Goal: Task Accomplishment & Management: Use online tool/utility

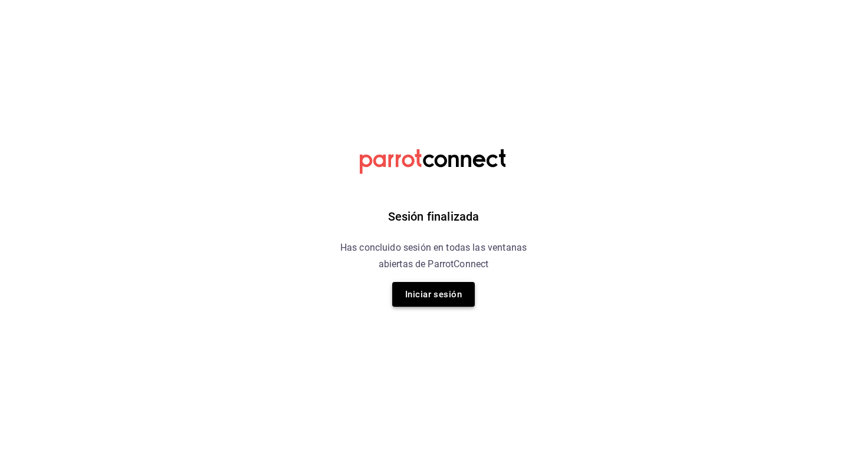
click at [419, 300] on button "Iniciar sesión" at bounding box center [433, 294] width 83 height 25
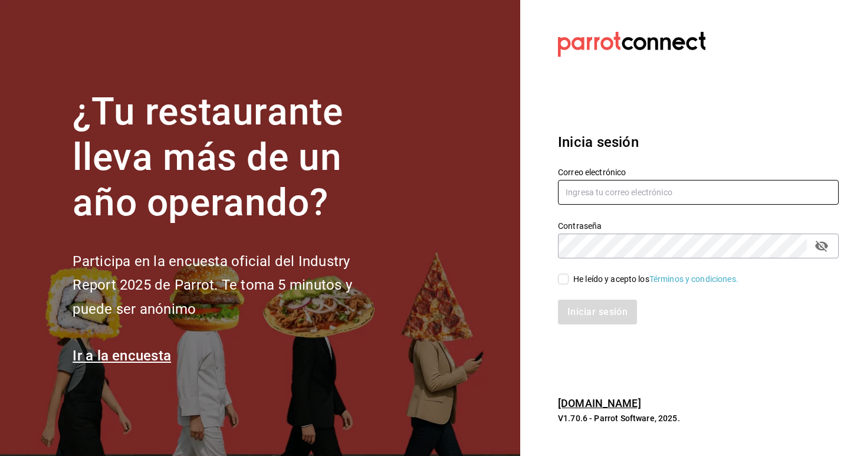
click at [598, 185] on input "text" at bounding box center [698, 192] width 281 height 25
type input "[EMAIL_ADDRESS][DATE][DOMAIN_NAME]"
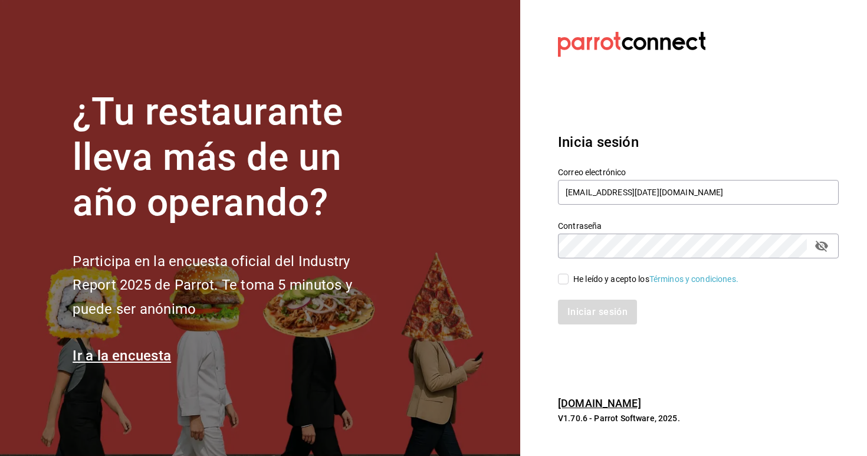
click at [566, 271] on div "He leído y acepto los Términos y condiciones." at bounding box center [691, 271] width 295 height 27
click at [566, 280] on input "He leído y acepto los Términos y condiciones." at bounding box center [563, 279] width 11 height 11
checkbox input "true"
click at [584, 320] on button "Iniciar sesión" at bounding box center [598, 312] width 80 height 25
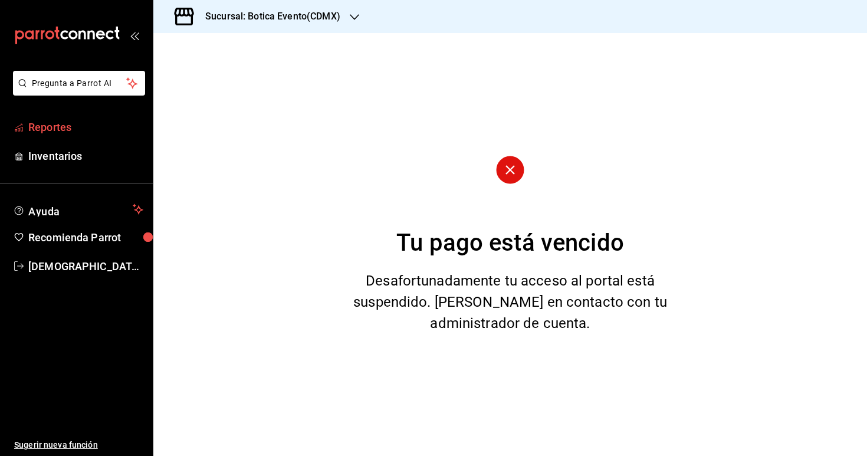
click at [54, 128] on span "Reportes" at bounding box center [85, 127] width 115 height 16
click at [50, 122] on span "Reportes" at bounding box center [85, 127] width 115 height 16
click at [257, 6] on div "Sucursal: Botica Evento(CDMX)" at bounding box center [263, 16] width 201 height 33
click at [213, 84] on div "Botica (CDMX)" at bounding box center [241, 77] width 177 height 27
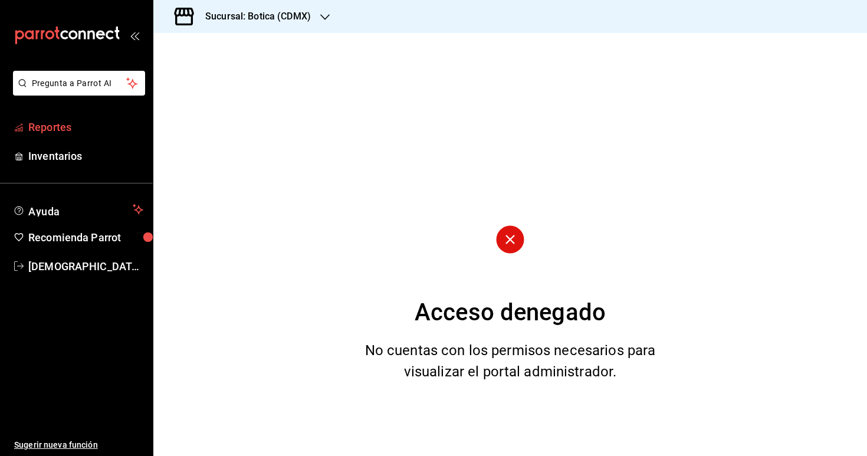
click at [61, 131] on span "Reportes" at bounding box center [85, 127] width 115 height 16
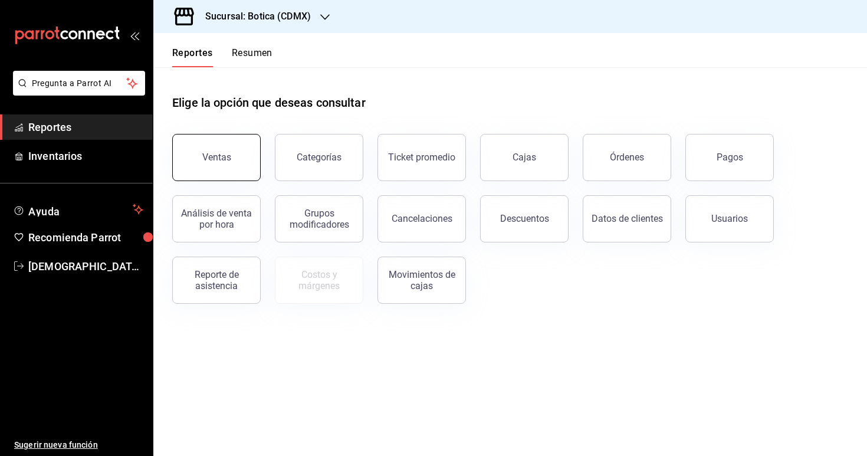
click at [211, 155] on div "Ventas" at bounding box center [216, 157] width 29 height 11
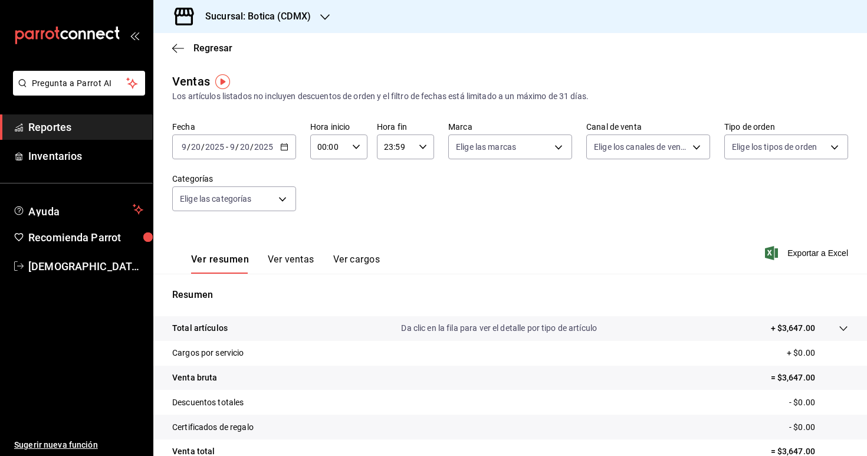
click at [286, 150] on \(Stroke\) "button" at bounding box center [284, 147] width 7 height 6
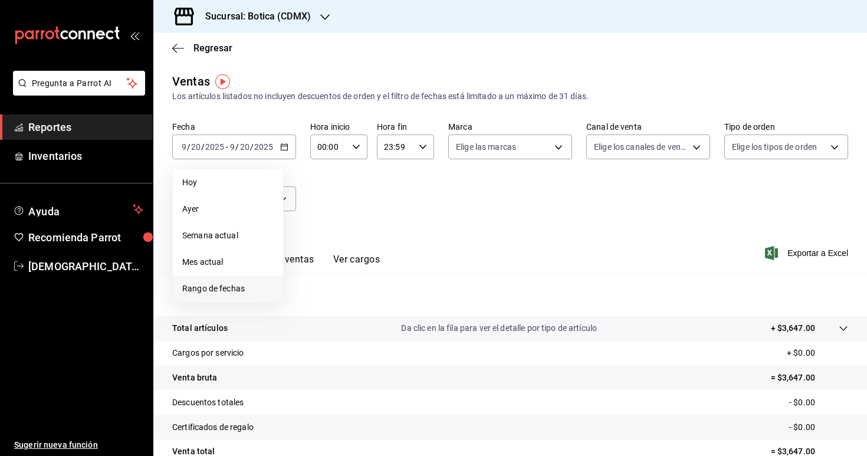
click at [257, 296] on li "Rango de fechas" at bounding box center [228, 289] width 110 height 27
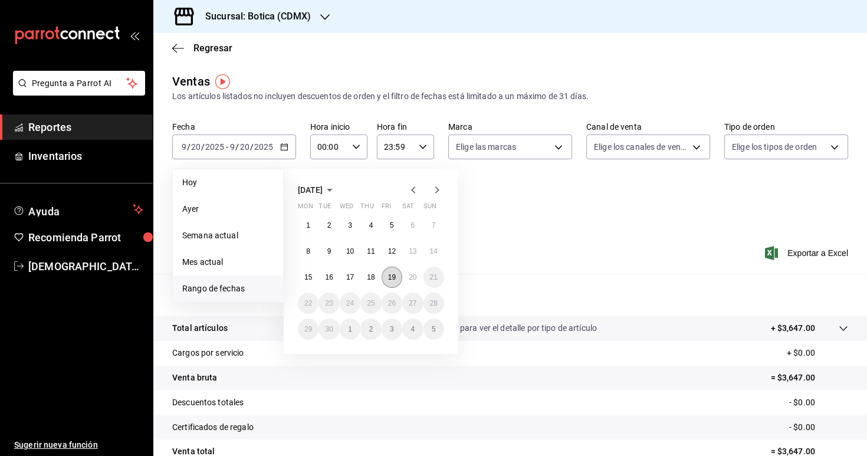
click at [390, 278] on abbr "19" at bounding box center [392, 277] width 8 height 8
click at [415, 283] on button "20" at bounding box center [412, 277] width 21 height 21
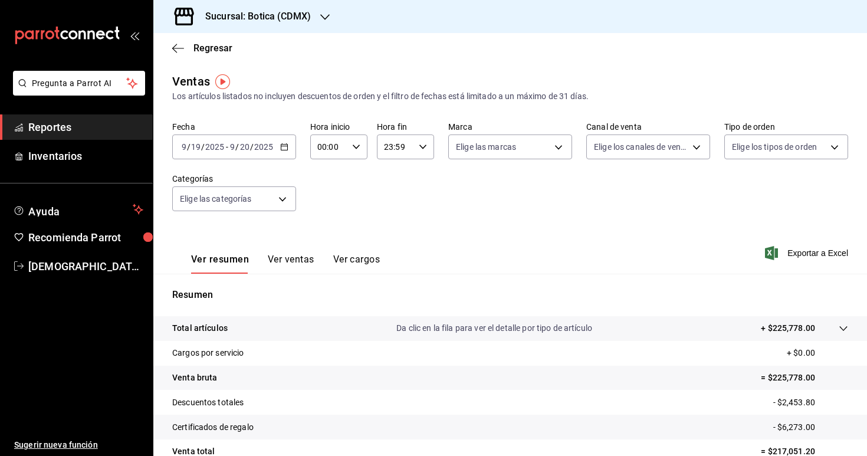
click at [361, 149] on div "00:00 Hora inicio" at bounding box center [338, 147] width 57 height 25
click at [326, 213] on span "03" at bounding box center [325, 215] width 10 height 9
type input "03:00"
click at [447, 225] on div at bounding box center [433, 228] width 867 height 456
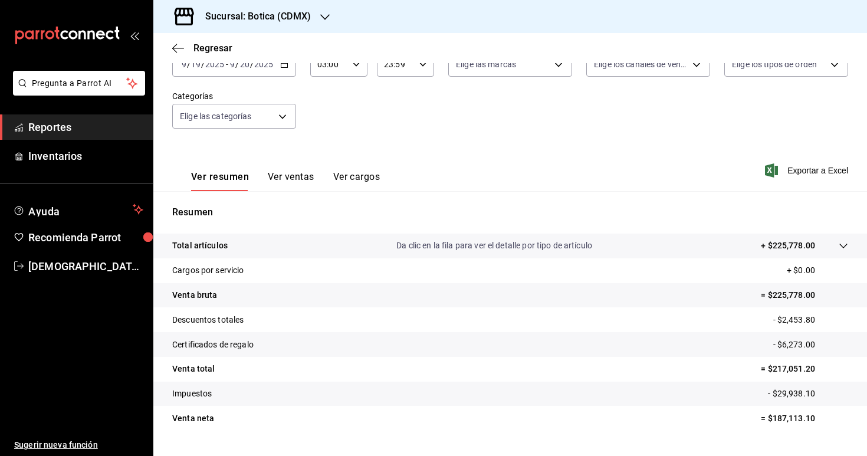
scroll to position [109, 0]
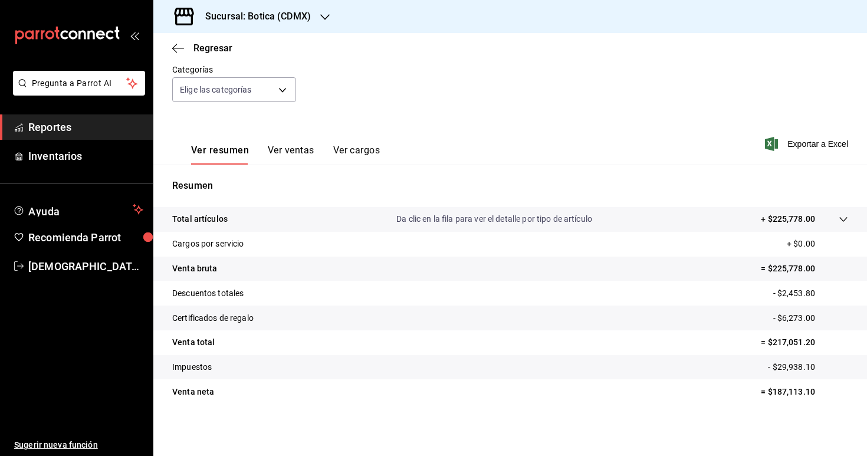
click at [846, 219] on icon at bounding box center [843, 219] width 9 height 9
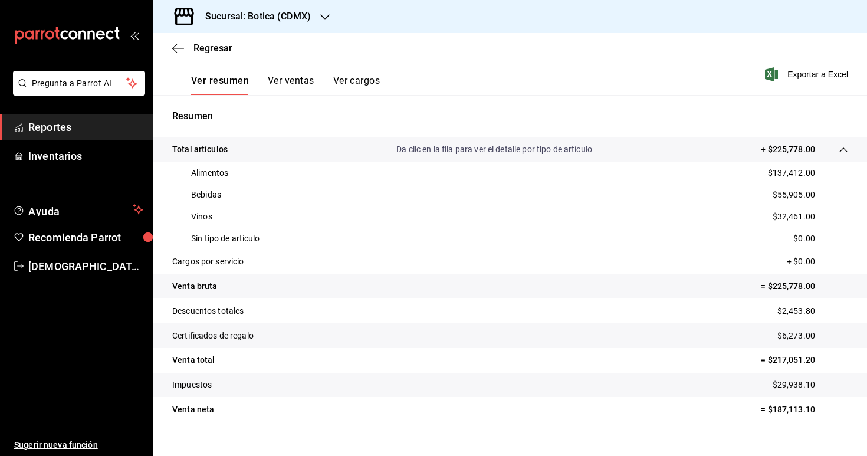
scroll to position [196, 0]
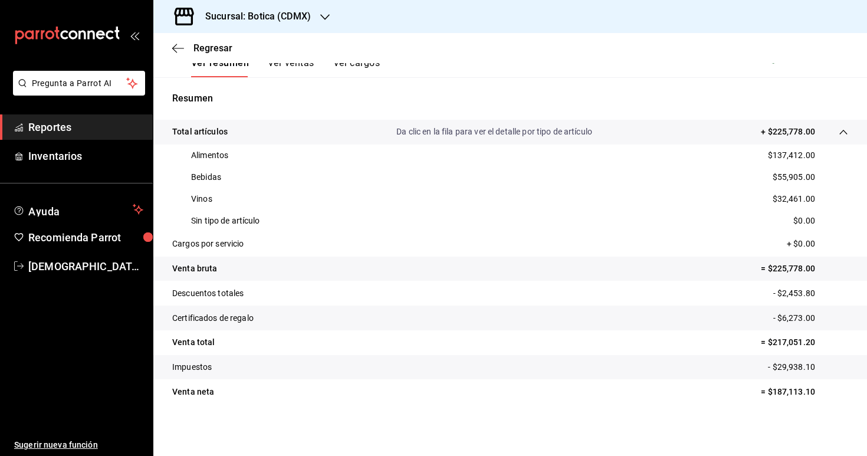
click at [75, 130] on span "Reportes" at bounding box center [85, 127] width 115 height 16
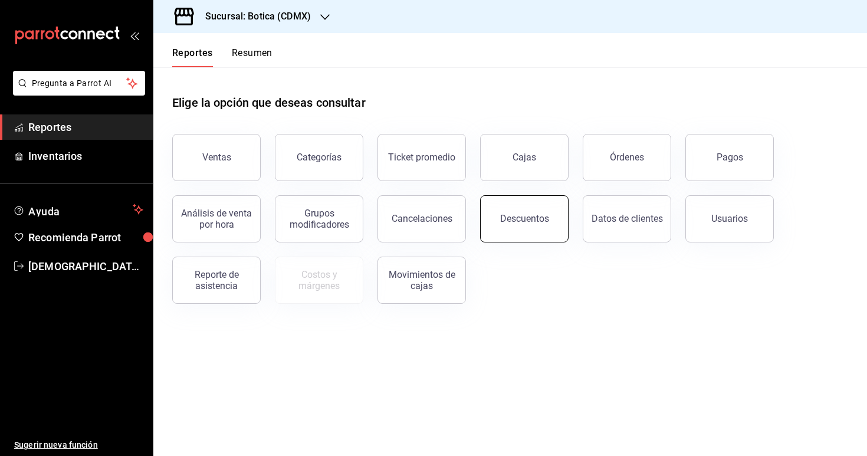
click at [522, 211] on button "Descuentos" at bounding box center [524, 218] width 89 height 47
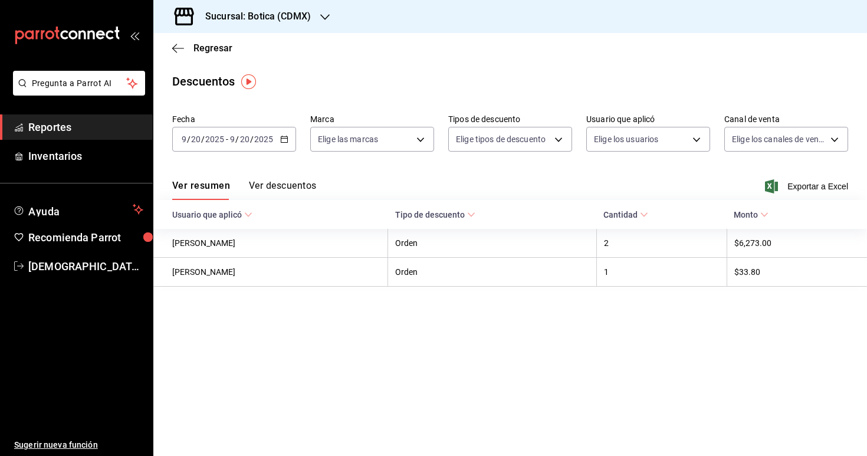
click at [283, 139] on icon "button" at bounding box center [284, 139] width 8 height 8
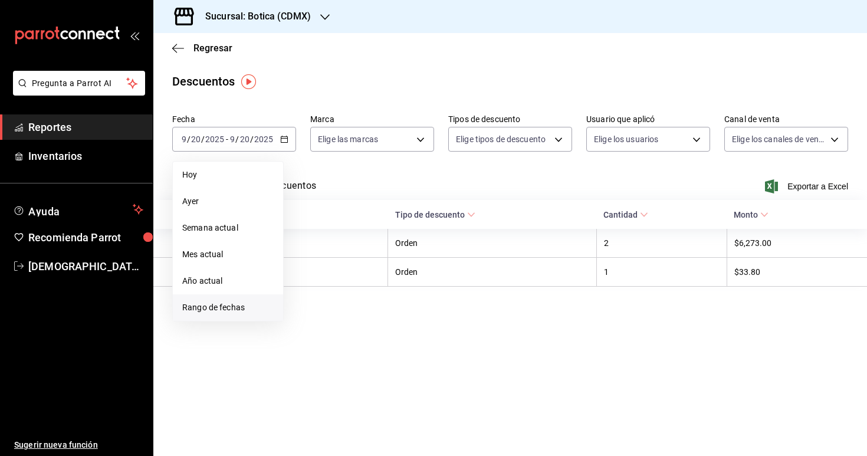
click at [244, 314] on li "Rango de fechas" at bounding box center [228, 307] width 110 height 27
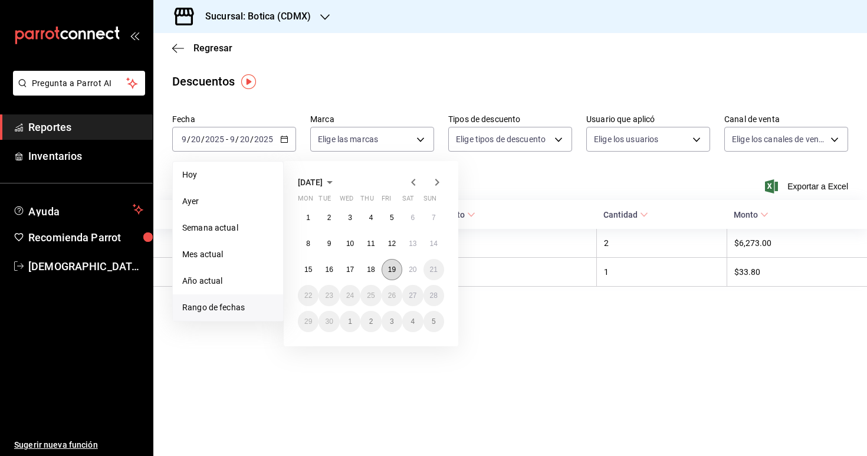
click at [391, 268] on abbr "19" at bounding box center [392, 270] width 8 height 8
click at [407, 272] on button "20" at bounding box center [412, 269] width 21 height 21
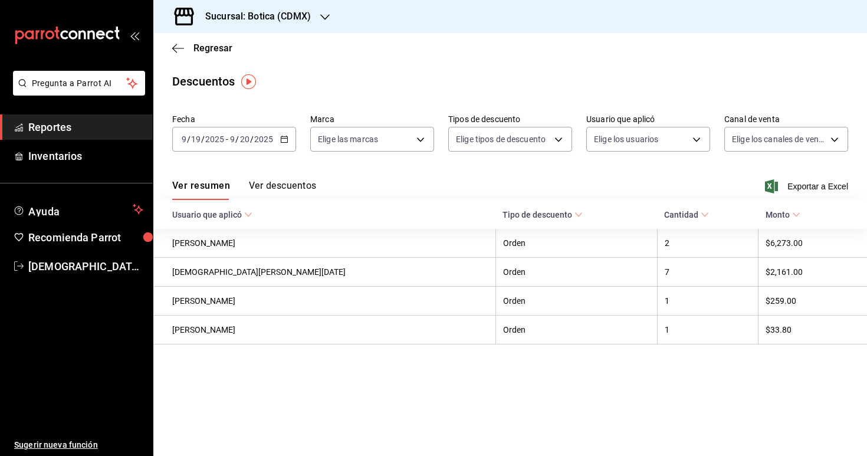
click at [271, 187] on button "Ver descuentos" at bounding box center [282, 190] width 67 height 20
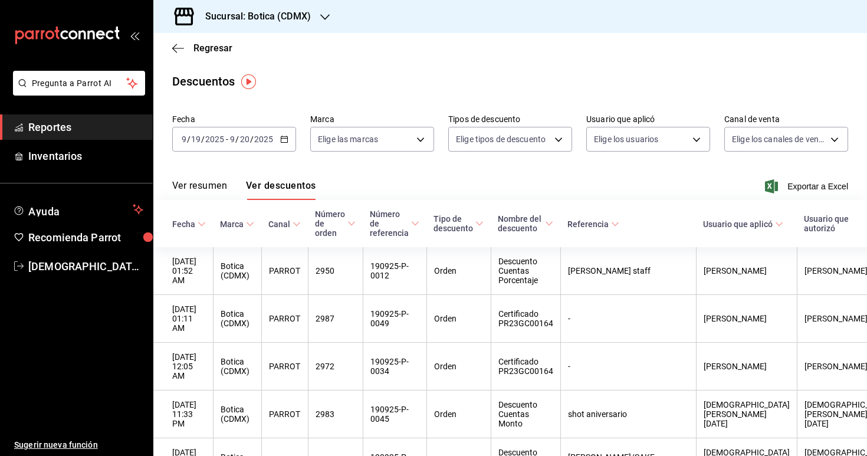
click at [202, 198] on button "Ver resumen" at bounding box center [199, 190] width 55 height 20
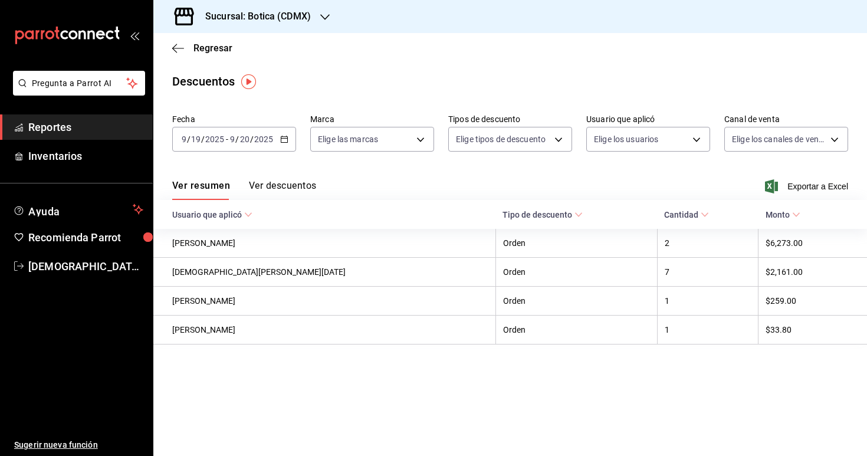
click at [77, 129] on span "Reportes" at bounding box center [85, 127] width 115 height 16
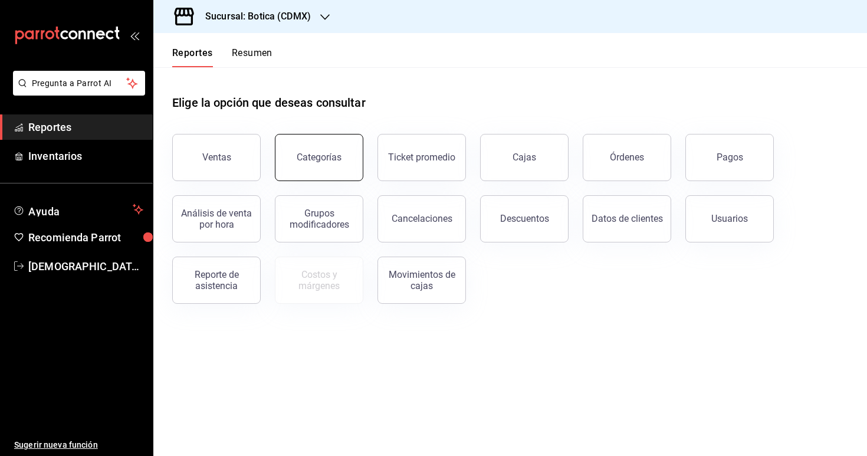
click at [333, 159] on div "Categorías" at bounding box center [319, 157] width 45 height 11
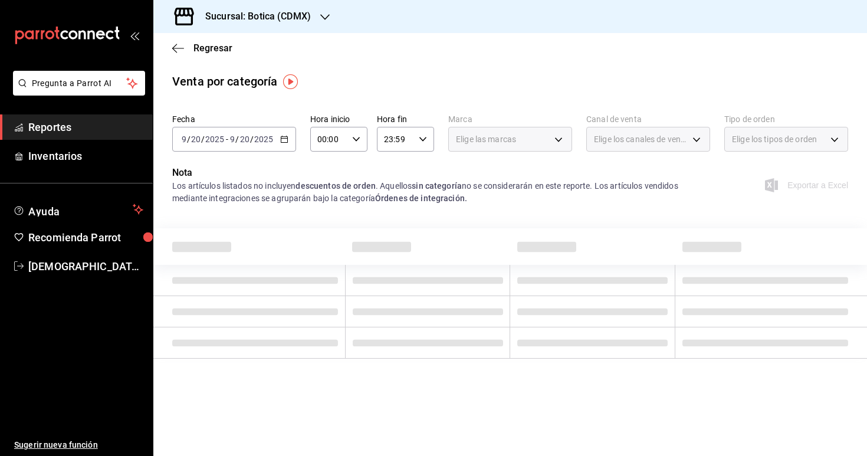
click at [278, 138] on div "2025-09-20 9 / 20 / 2025 - 2025-09-20 9 / 20 / 2025" at bounding box center [234, 139] width 124 height 25
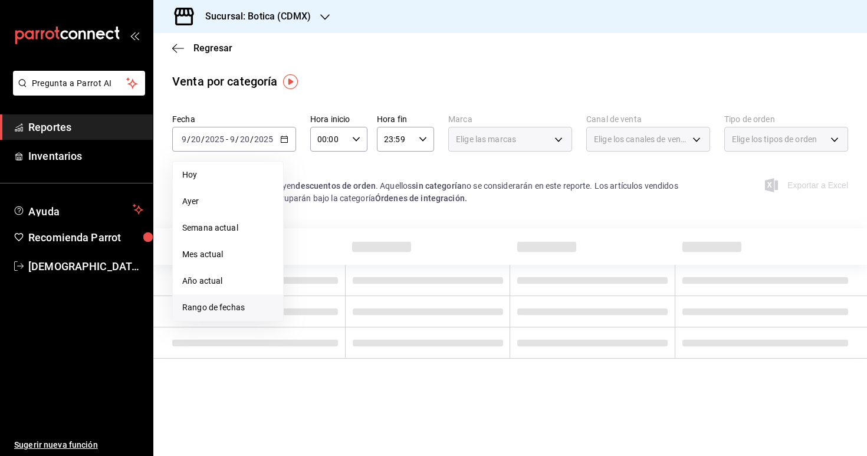
click at [226, 308] on span "Rango de fechas" at bounding box center [227, 308] width 91 height 12
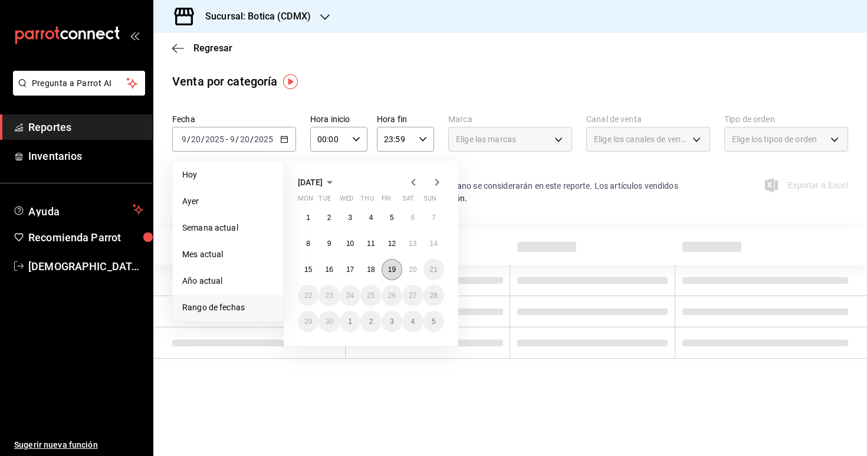
click at [387, 274] on button "19" at bounding box center [392, 269] width 21 height 21
click at [408, 275] on button "20" at bounding box center [412, 269] width 21 height 21
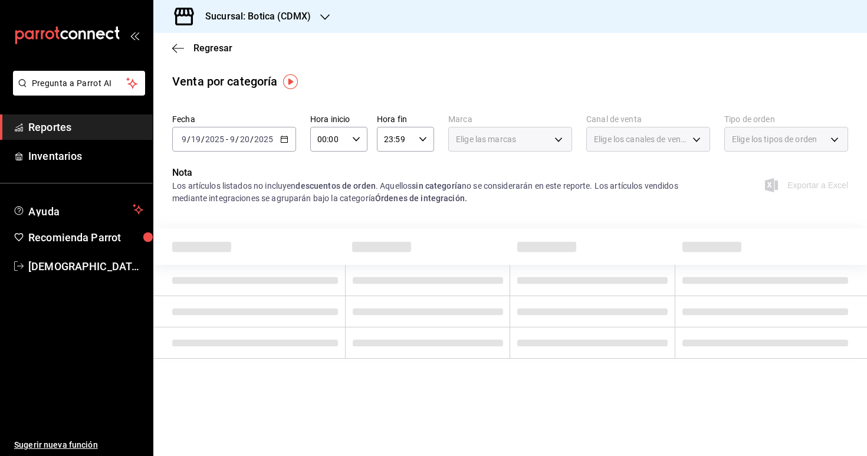
click at [358, 138] on \(Stroke\) "button" at bounding box center [356, 139] width 7 height 4
click at [326, 239] on span "03" at bounding box center [325, 235] width 10 height 9
type input "03:00"
click at [326, 239] on span "03" at bounding box center [325, 235] width 10 height 9
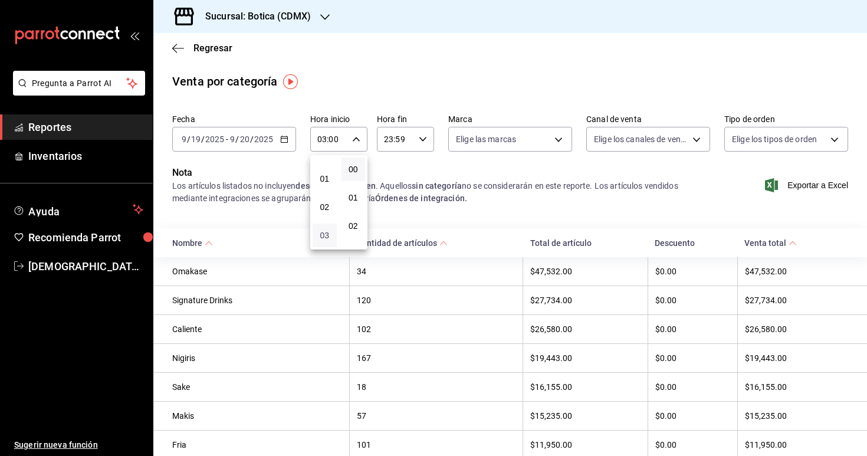
click at [324, 235] on span "03" at bounding box center [325, 235] width 10 height 9
click at [401, 219] on div at bounding box center [433, 228] width 867 height 456
click at [73, 120] on span "Reportes" at bounding box center [85, 127] width 115 height 16
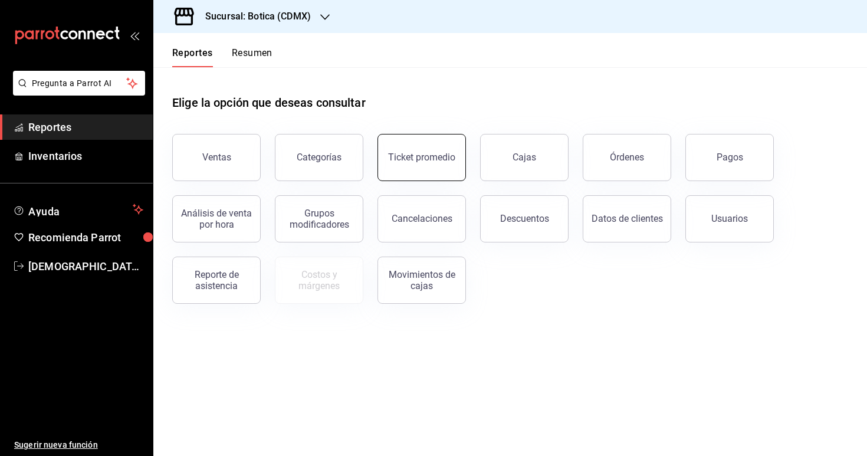
click at [432, 162] on button "Ticket promedio" at bounding box center [422, 157] width 89 height 47
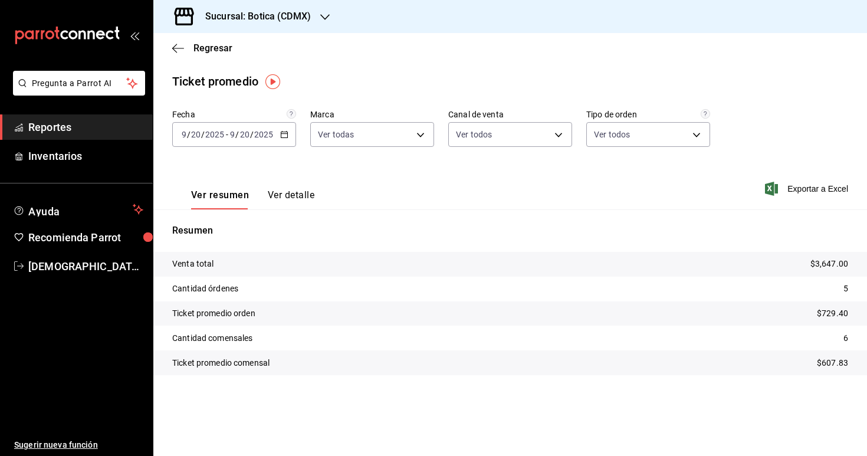
click at [283, 141] on div "2025-09-20 9 / 20 / 2025 - 2025-09-20 9 / 20 / 2025" at bounding box center [234, 134] width 124 height 25
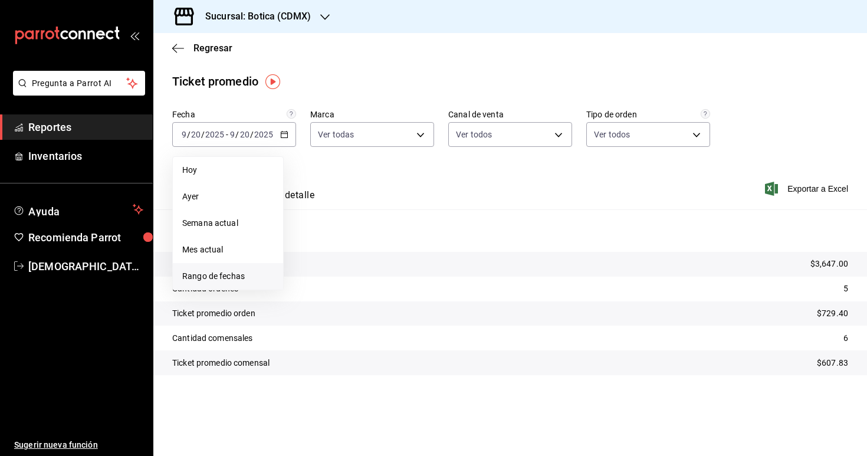
click at [247, 273] on span "Rango de fechas" at bounding box center [227, 276] width 91 height 12
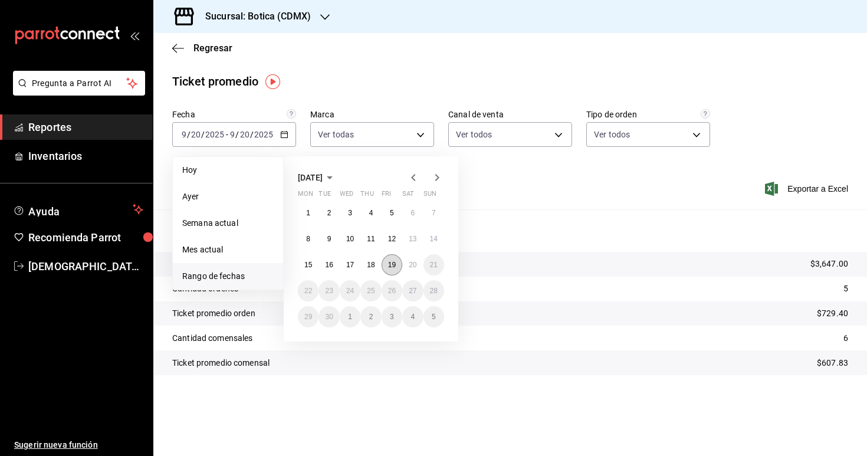
click at [392, 264] on abbr "19" at bounding box center [392, 265] width 8 height 8
click at [411, 266] on abbr "20" at bounding box center [413, 265] width 8 height 8
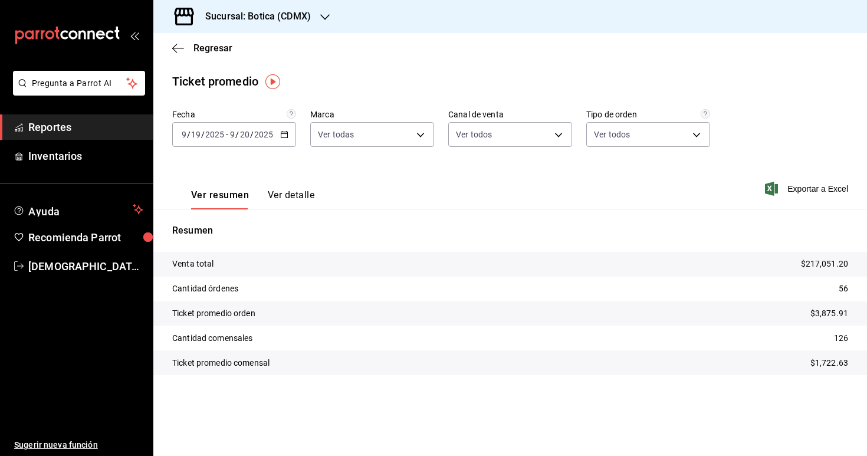
click at [72, 122] on span "Reportes" at bounding box center [85, 127] width 115 height 16
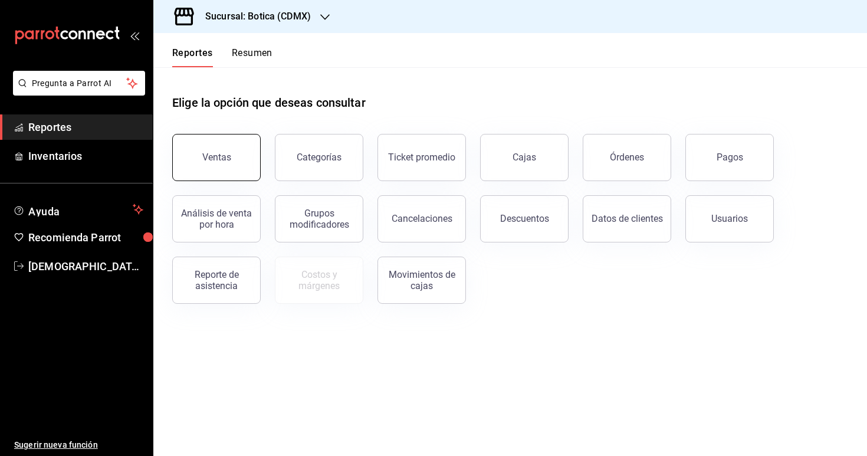
click at [215, 168] on button "Ventas" at bounding box center [216, 157] width 89 height 47
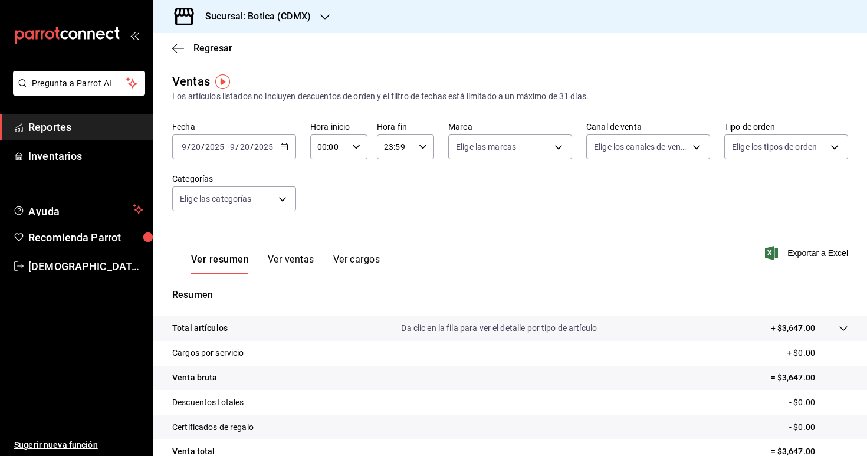
click at [284, 149] on icon "button" at bounding box center [284, 147] width 8 height 8
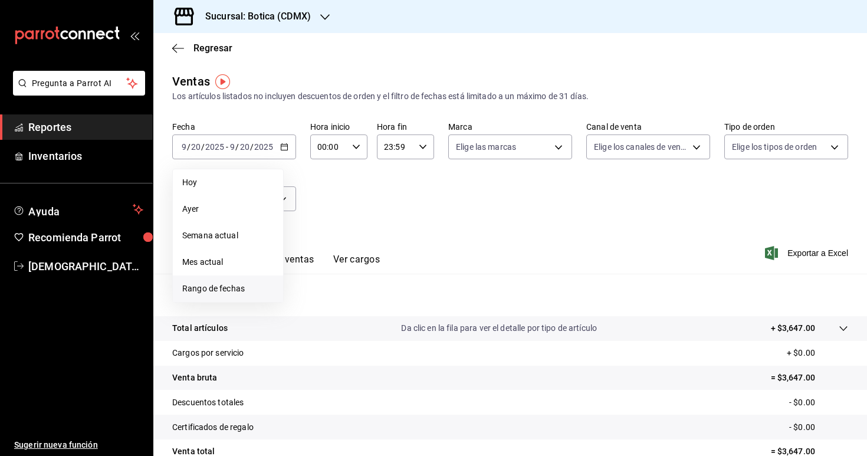
click at [240, 285] on span "Rango de fechas" at bounding box center [227, 289] width 91 height 12
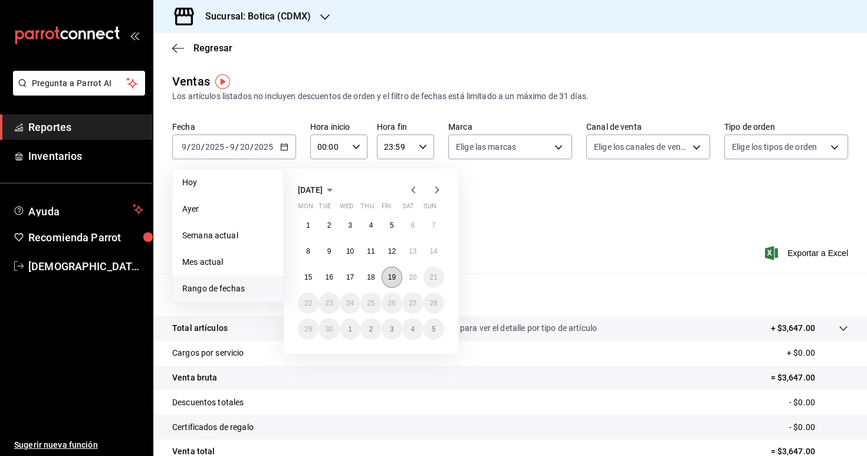
click at [391, 278] on abbr "19" at bounding box center [392, 277] width 8 height 8
click at [412, 278] on abbr "20" at bounding box center [413, 277] width 8 height 8
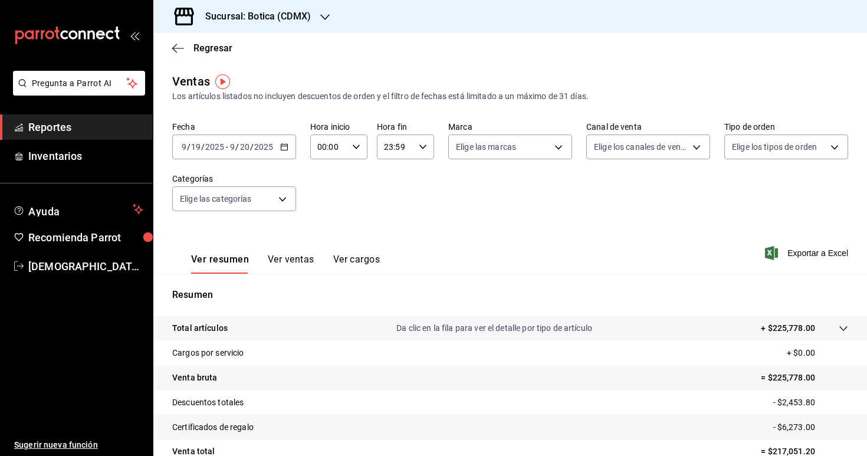
click at [359, 145] on \(Stroke\) "button" at bounding box center [356, 147] width 7 height 4
click at [327, 217] on span "03" at bounding box center [325, 217] width 10 height 9
type input "03:00"
click at [448, 231] on div at bounding box center [433, 228] width 867 height 456
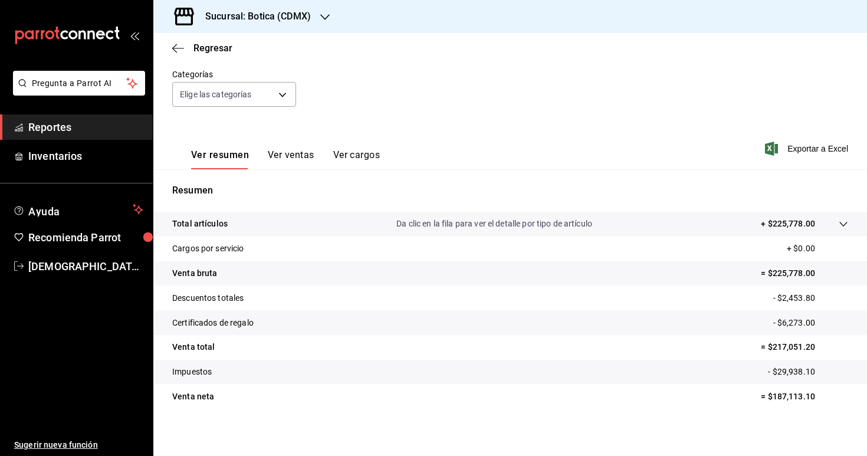
scroll to position [109, 0]
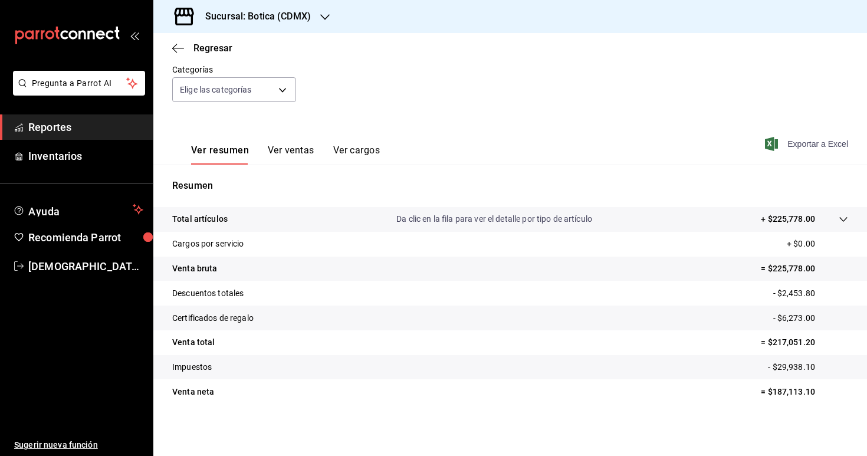
click at [829, 144] on span "Exportar a Excel" at bounding box center [808, 144] width 81 height 14
